Goal: Transaction & Acquisition: Purchase product/service

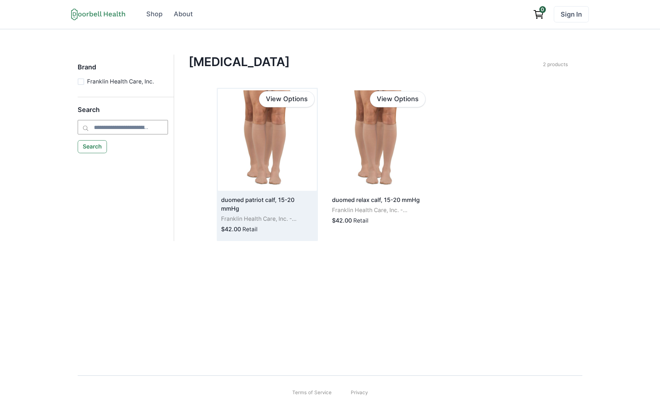
click at [289, 132] on img at bounding box center [267, 140] width 99 height 102
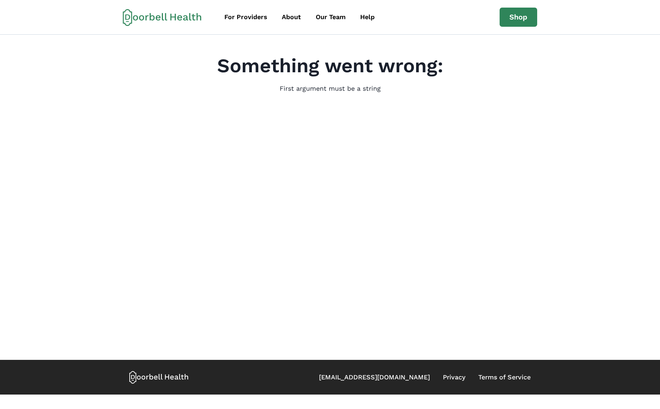
click at [283, 91] on p "First argument must be a string" at bounding box center [330, 89] width 101 height 10
click at [98, 249] on main "Something went wrong: First argument must be a string" at bounding box center [330, 197] width 660 height 325
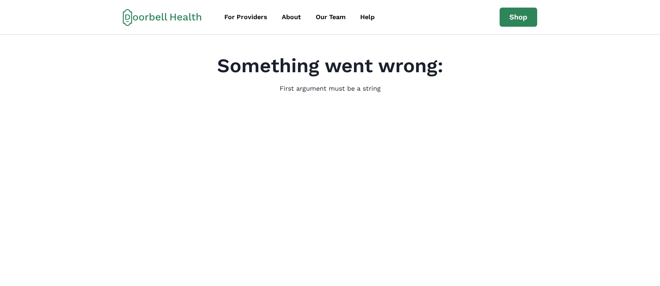
click at [98, 249] on main "Something went wrong: First argument must be a string" at bounding box center [330, 197] width 660 height 325
click at [146, 207] on main "Something went wrong: First argument must be a string" at bounding box center [330, 197] width 660 height 325
click at [186, 256] on main "Something went wrong: First argument must be a string" at bounding box center [330, 197] width 660 height 325
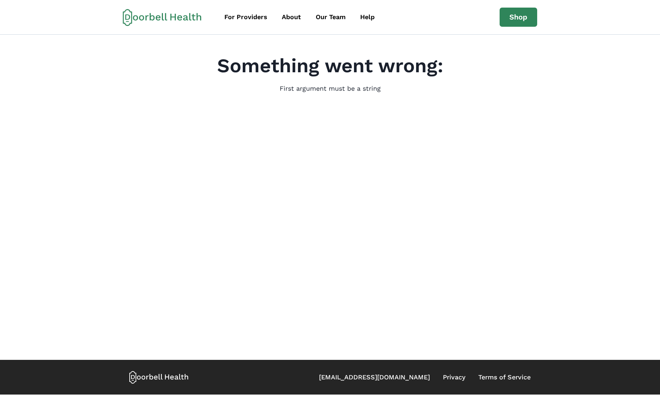
click at [535, 195] on main "Something went wrong: First argument must be a string" at bounding box center [330, 197] width 660 height 325
